Goal: Subscribe to service/newsletter

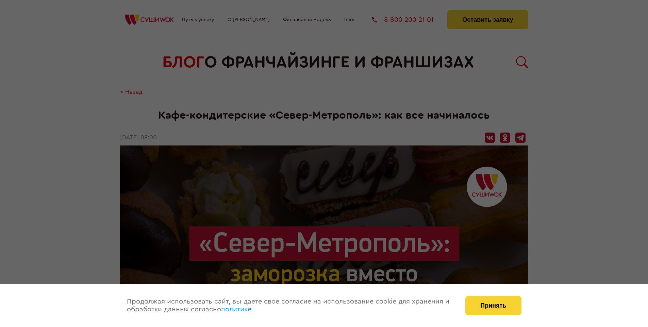
scroll to position [698, 0]
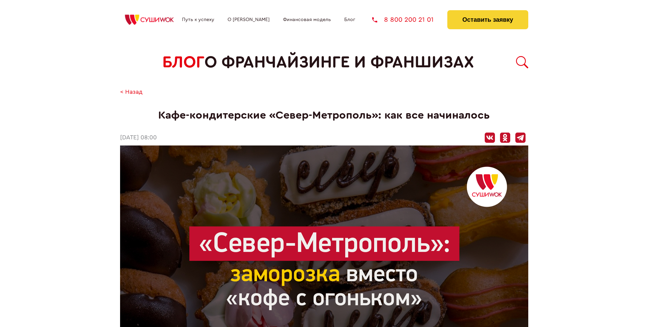
scroll to position [698, 0]
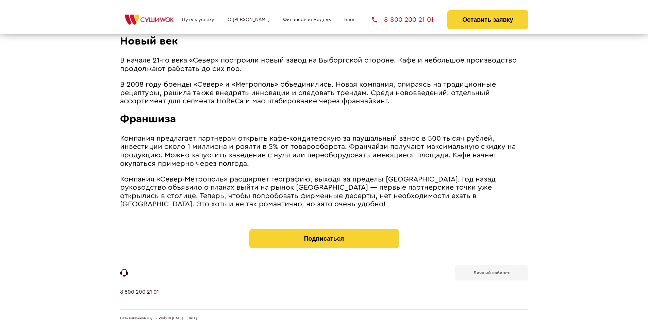
click at [491, 272] on b "Личный кабинет" at bounding box center [492, 273] width 36 height 4
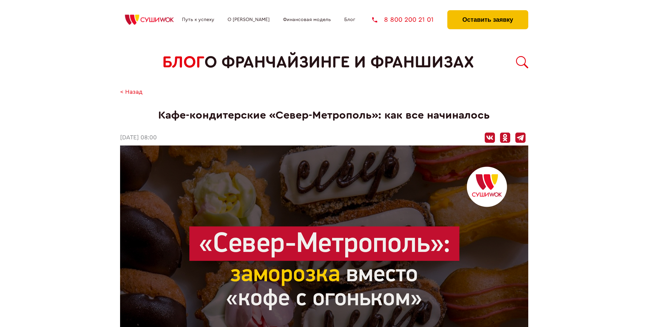
click at [488, 12] on button "Оставить заявку" at bounding box center [487, 19] width 81 height 19
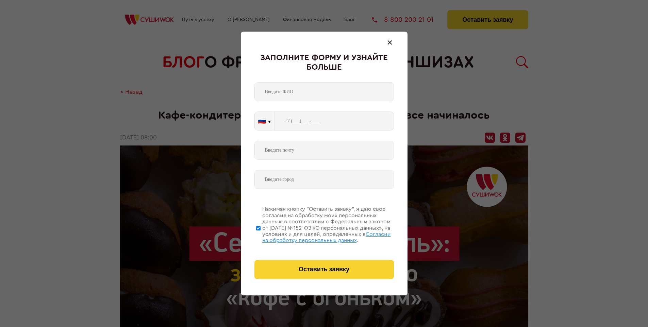
click at [315, 236] on span "Согласии на обработку персональных данных" at bounding box center [326, 238] width 129 height 12
click at [261, 236] on input "Нажимая кнопку “Оставить заявку”, я даю свое согласие на обработку моих персона…" at bounding box center [258, 228] width 4 height 54
checkbox input "false"
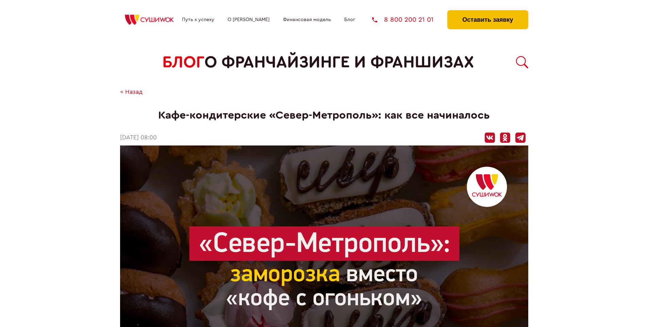
click at [488, 12] on button "Оставить заявку" at bounding box center [487, 19] width 81 height 19
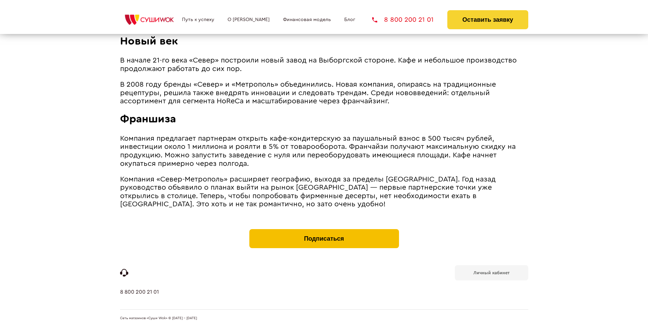
click at [324, 231] on button "Подписаться" at bounding box center [324, 238] width 150 height 19
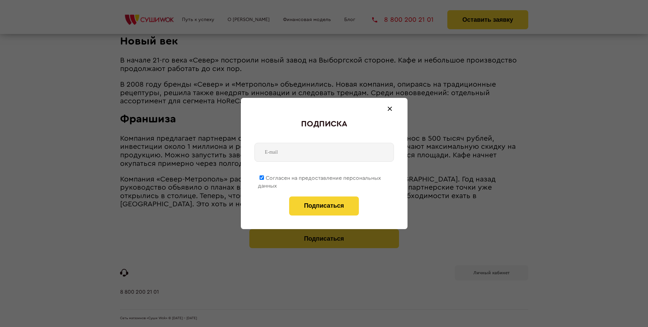
click at [320, 177] on span "Согласен на предоставление персональных данных" at bounding box center [319, 182] width 123 height 13
click at [264, 177] on input "Согласен на предоставление персональных данных" at bounding box center [262, 178] width 4 height 4
checkbox input "false"
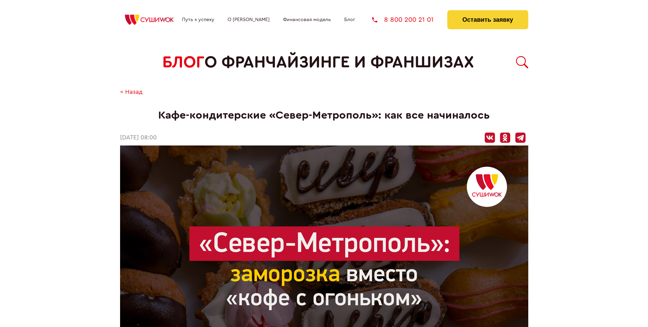
scroll to position [698, 0]
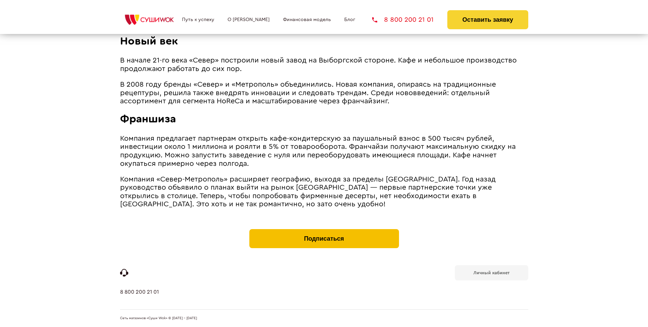
click at [324, 231] on button "Подписаться" at bounding box center [324, 238] width 150 height 19
